Goal: Transaction & Acquisition: Purchase product/service

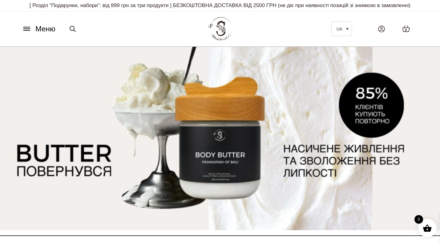
click at [29, 31] on icon at bounding box center [27, 29] width 10 height 6
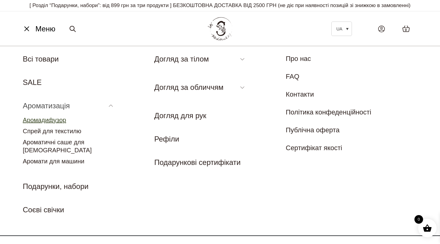
click at [55, 122] on link "Аромадифузор" at bounding box center [44, 120] width 43 height 7
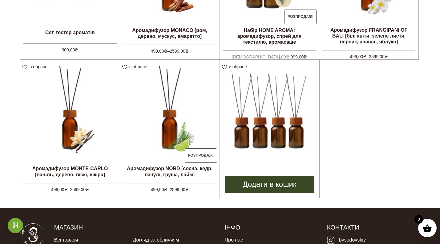
scroll to position [268, 0]
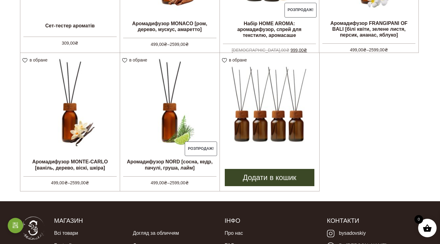
click at [248, 123] on img at bounding box center [270, 103] width 100 height 100
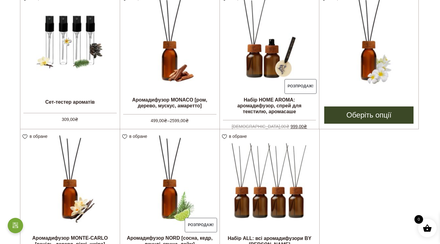
scroll to position [187, 0]
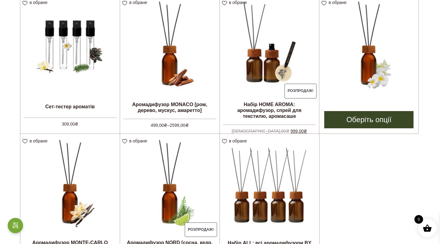
click at [384, 62] on img at bounding box center [368, 44] width 99 height 99
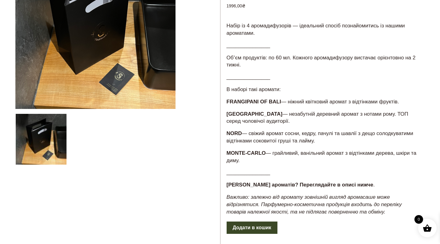
scroll to position [109, 0]
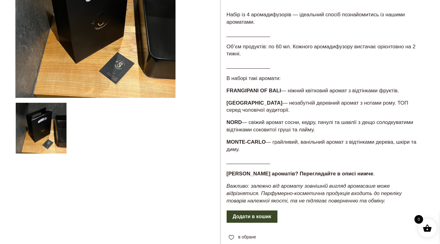
click at [41, 140] on div at bounding box center [117, 135] width 205 height 395
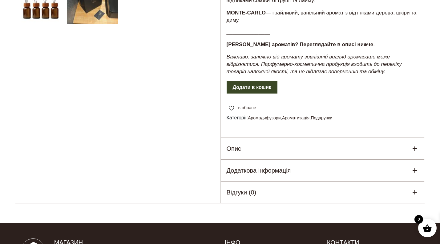
scroll to position [238, 0]
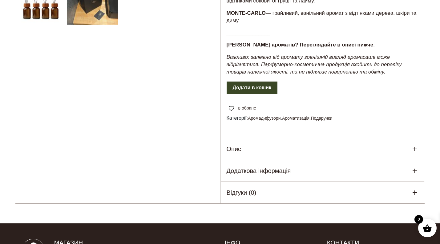
click at [265, 175] on h5 "Додаткова інформація" at bounding box center [259, 170] width 64 height 9
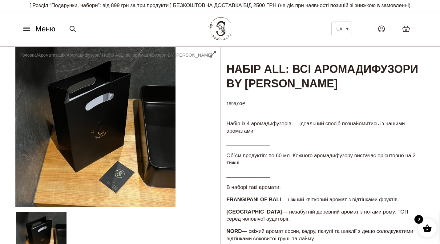
scroll to position [0, 0]
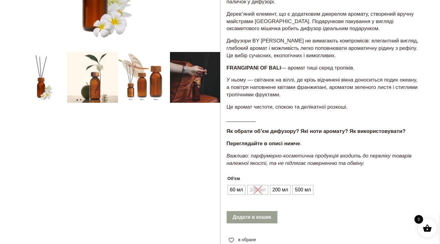
scroll to position [160, 0]
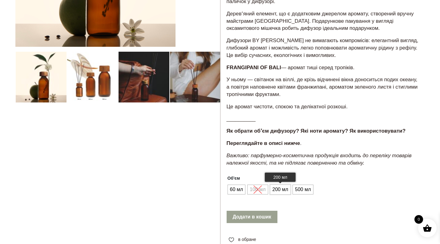
click at [279, 187] on span "200 мл" at bounding box center [280, 190] width 19 height 10
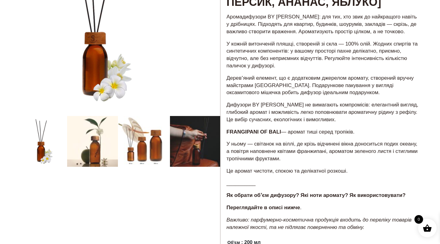
scroll to position [92, 0]
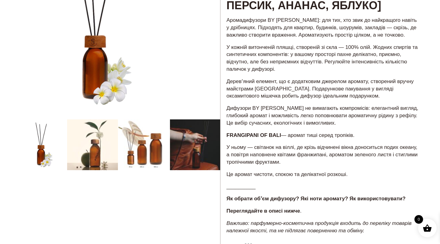
click at [153, 151] on div at bounding box center [117, 182] width 205 height 456
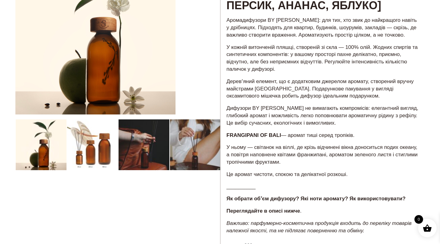
click at [111, 158] on div at bounding box center [117, 182] width 205 height 456
click at [94, 160] on div at bounding box center [117, 182] width 205 height 456
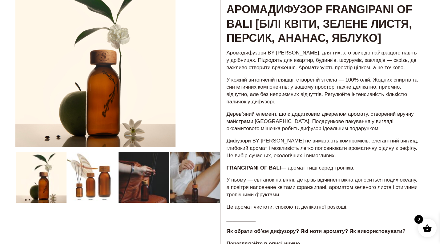
scroll to position [59, 0]
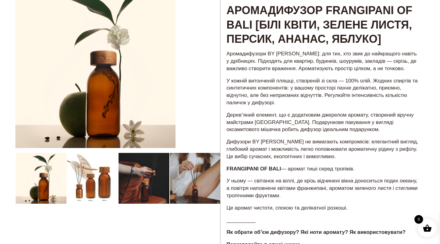
click at [145, 183] on div at bounding box center [117, 216] width 205 height 456
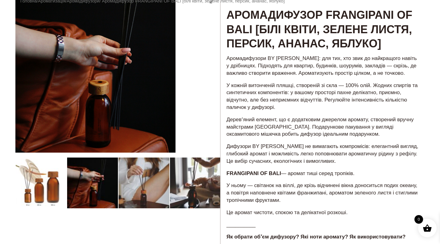
scroll to position [56, 0]
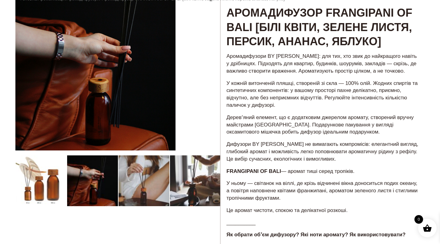
click at [47, 181] on div at bounding box center [117, 218] width 205 height 456
click at [195, 177] on div at bounding box center [117, 218] width 205 height 456
